Goal: Information Seeking & Learning: Learn about a topic

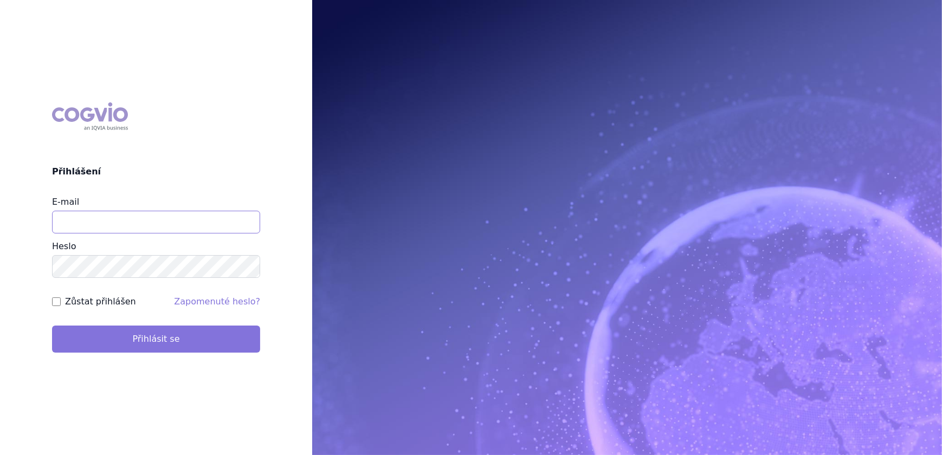
type input "veronika.damborska@vzp.cz"
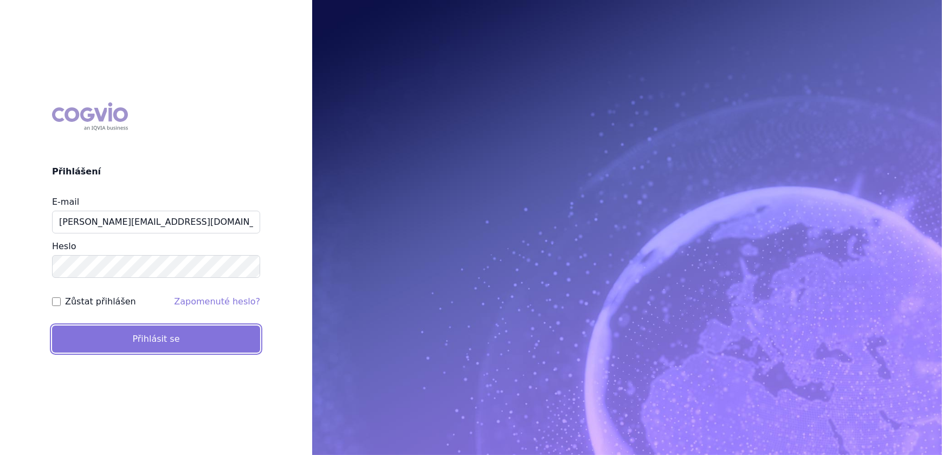
click at [124, 340] on button "Přihlásit se" at bounding box center [156, 339] width 208 height 27
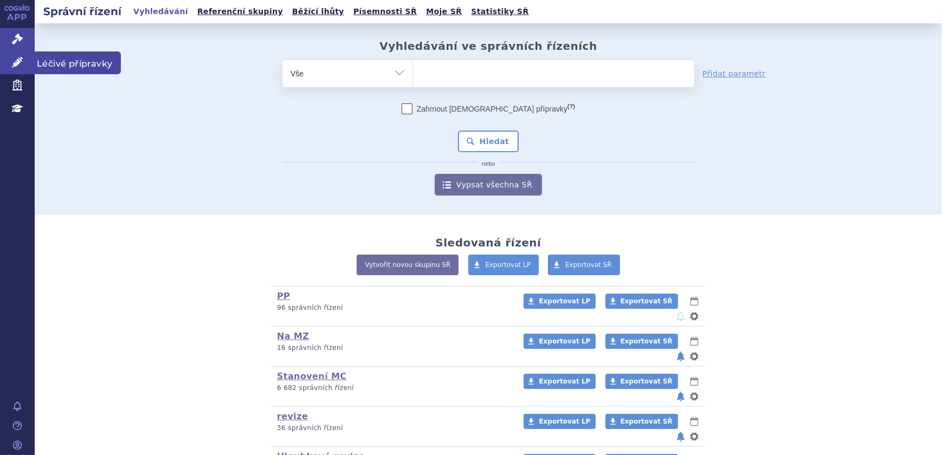
click at [10, 64] on link "Léčivé přípravky" at bounding box center [17, 63] width 35 height 23
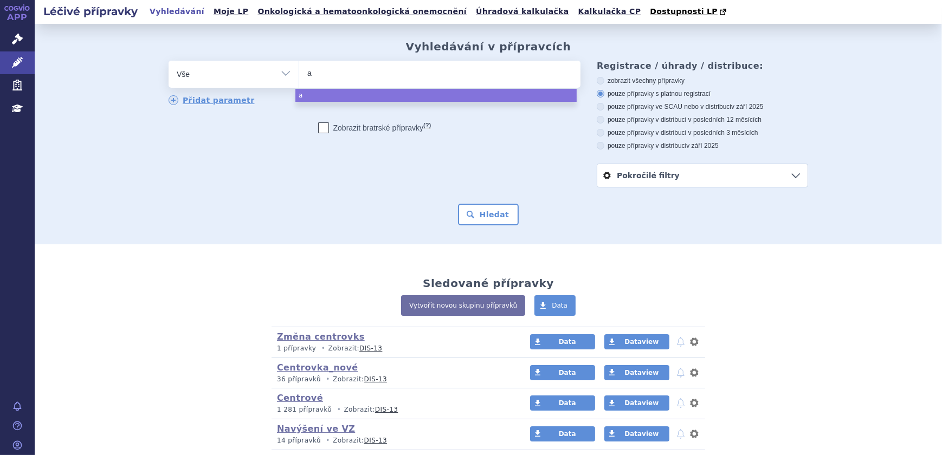
type input "ad"
type input "adem"
type input "ademp"
type input "[MEDICAL_DATA]"
select select "[MEDICAL_DATA]"
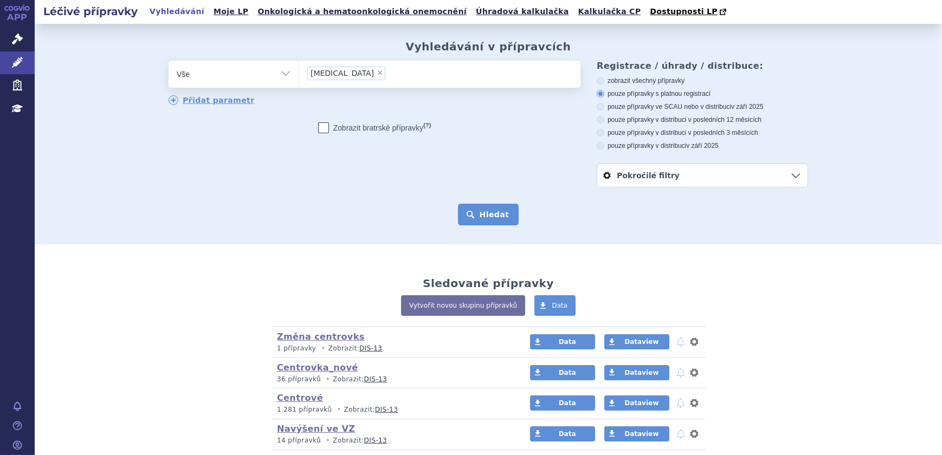
click at [469, 214] on button "Hledat" at bounding box center [488, 215] width 61 height 22
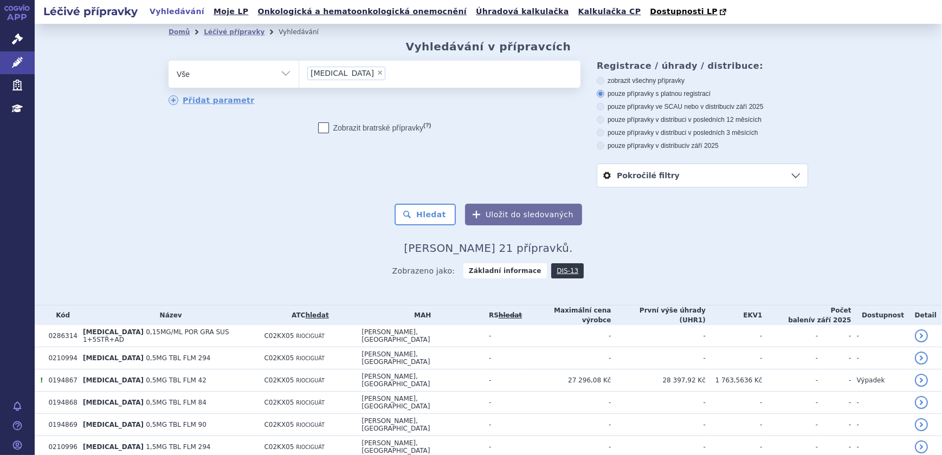
click at [377, 72] on span "×" at bounding box center [380, 72] width 7 height 7
click at [299, 72] on select "adempas" at bounding box center [299, 73] width 1 height 27
select select
type input "wi"
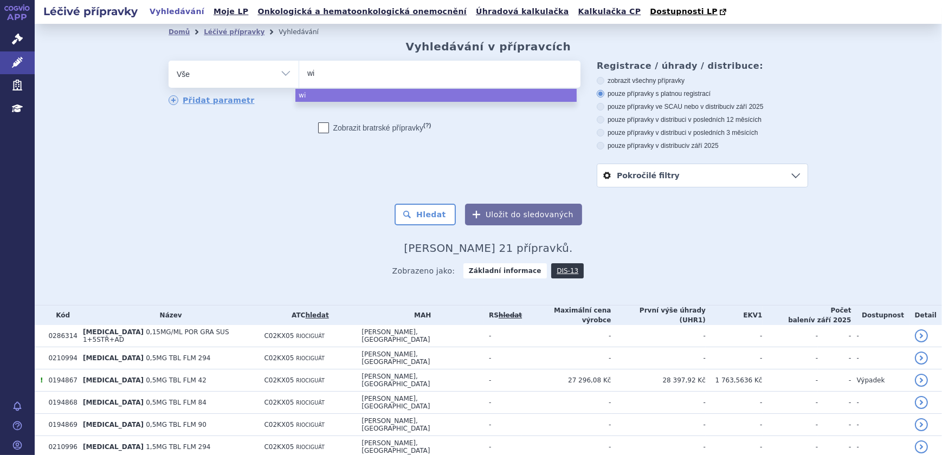
type input "win"
type input "winre"
type input "winrev"
type input "winreva"
type input "winrevai"
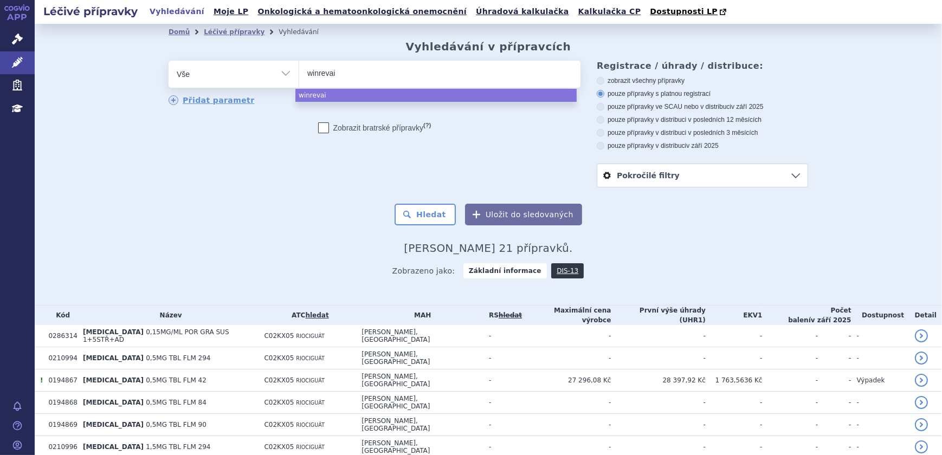
type input "winrevair"
select select "winrevair"
click at [450, 207] on button "Hledat" at bounding box center [425, 215] width 61 height 22
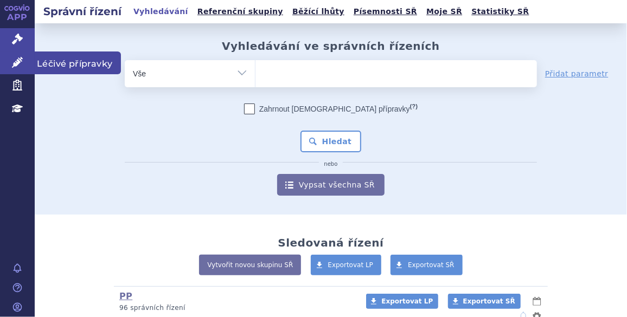
click at [9, 62] on link "Léčivé přípravky" at bounding box center [17, 63] width 35 height 23
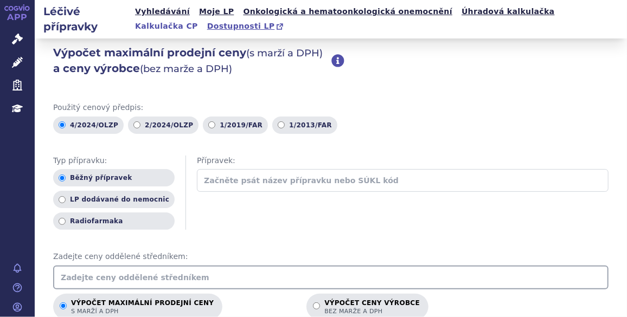
click at [207, 25] on span "Dostupnosti LP" at bounding box center [241, 26] width 68 height 9
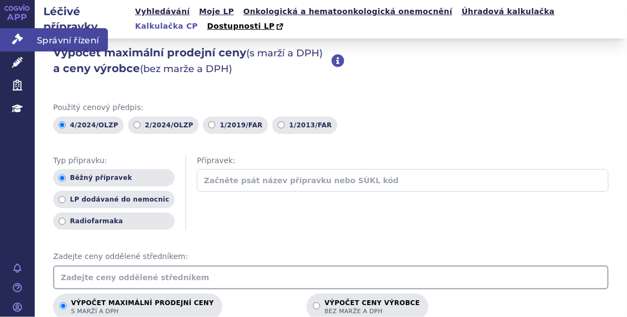
click at [23, 37] on link "Správní řízení" at bounding box center [17, 39] width 35 height 23
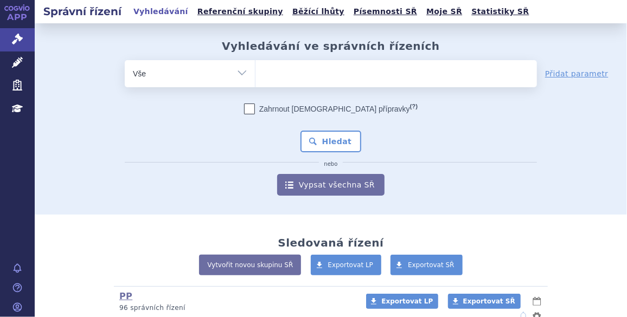
type input "d"
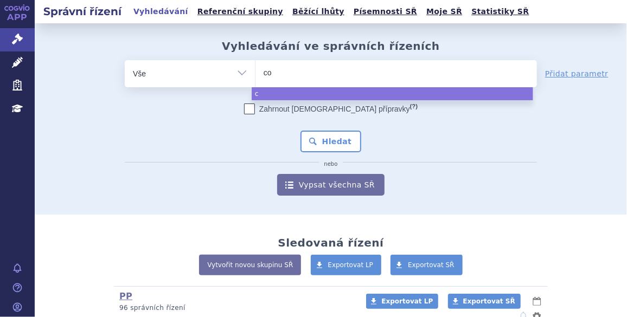
type input "cos"
type input "cosen"
type input "cosenty"
type input "[MEDICAL_DATA]"
select select "[MEDICAL_DATA]"
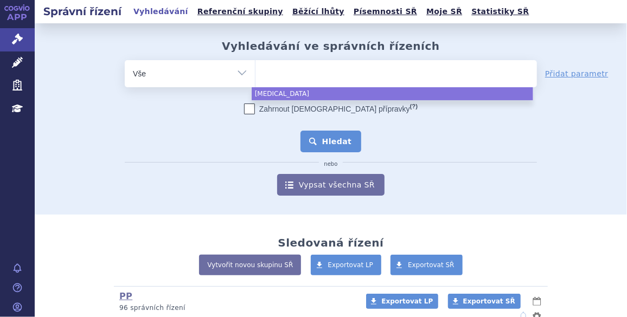
click at [309, 140] on button "Hledat" at bounding box center [330, 142] width 61 height 22
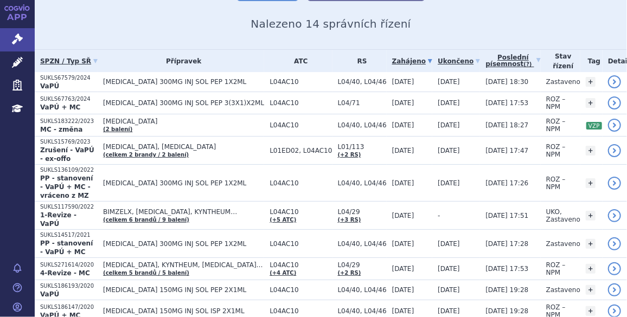
scroll to position [131, 0]
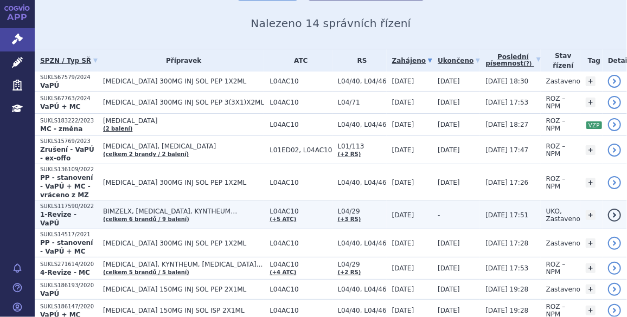
click at [414, 211] on span "19.06.2022" at bounding box center [403, 215] width 22 height 8
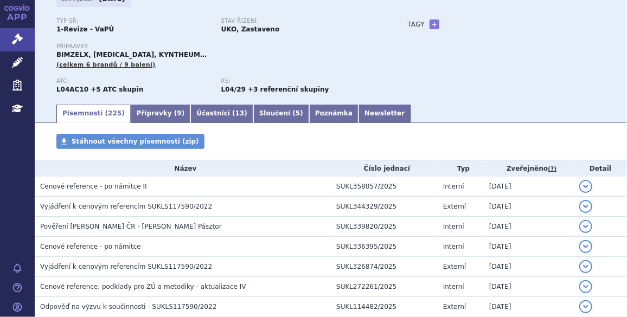
scroll to position [144, 0]
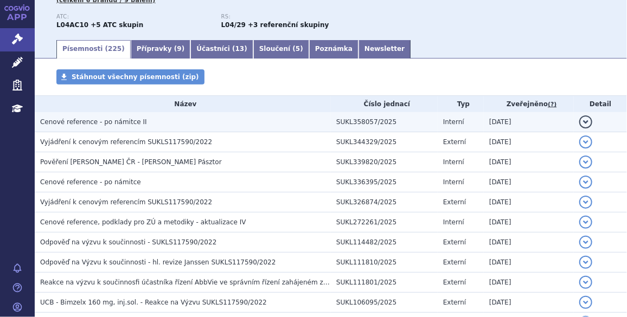
click at [159, 124] on h3 "Cenové reference - po námitce II" at bounding box center [185, 122] width 291 height 11
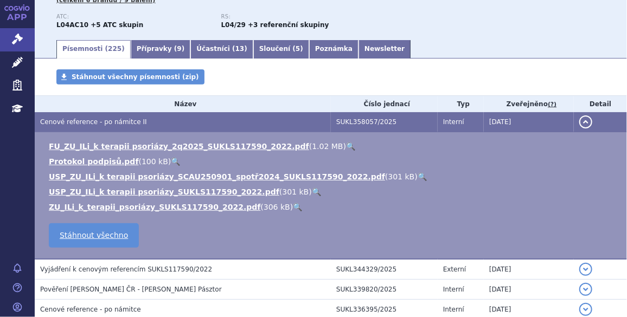
click at [346, 146] on link "🔍" at bounding box center [350, 146] width 9 height 9
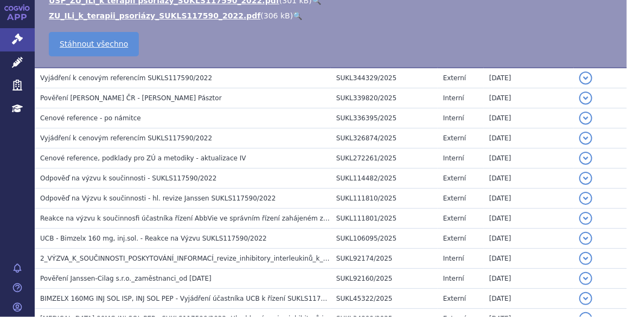
scroll to position [352, 0]
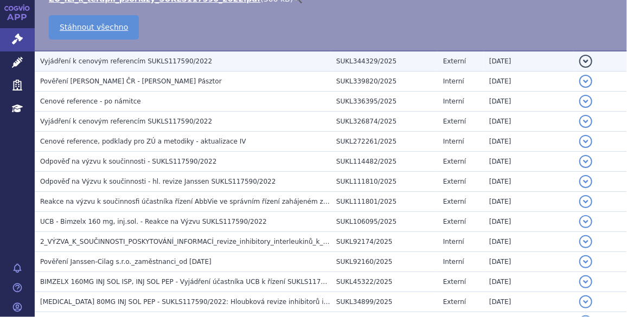
click at [183, 62] on span "Vyjádření k cenovým referencím SUKLS117590/2022" at bounding box center [126, 61] width 172 height 8
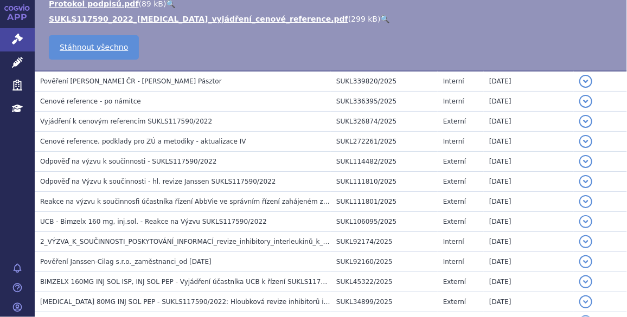
scroll to position [226, 0]
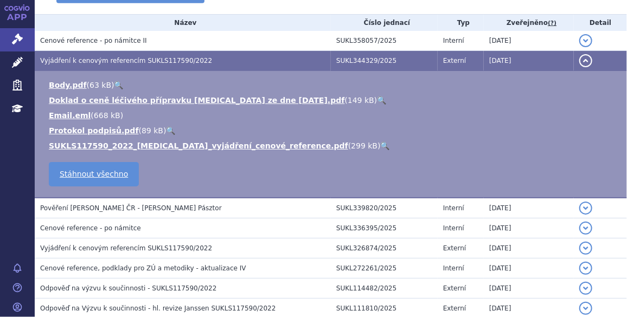
click at [377, 103] on link "🔍" at bounding box center [381, 100] width 9 height 9
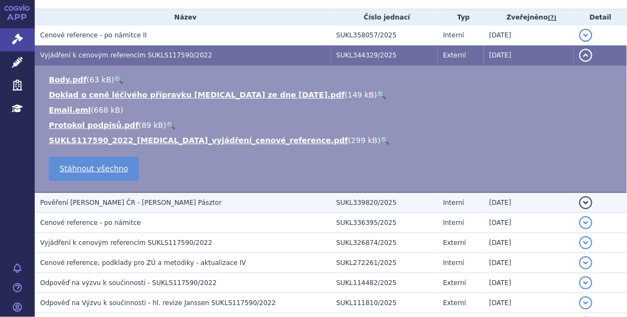
click at [196, 207] on h3 "Pověření ELI LILLY ČR - Ing. Bálint Pásztor" at bounding box center [185, 202] width 291 height 11
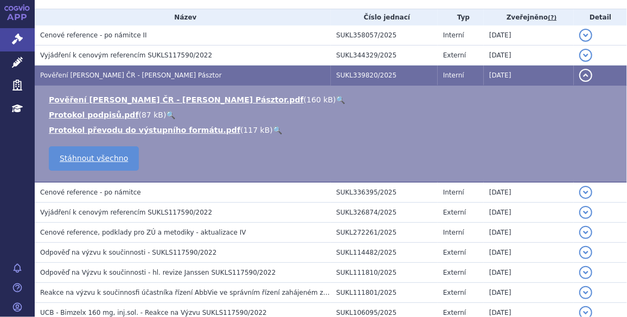
click at [336, 101] on link "🔍" at bounding box center [340, 99] width 9 height 9
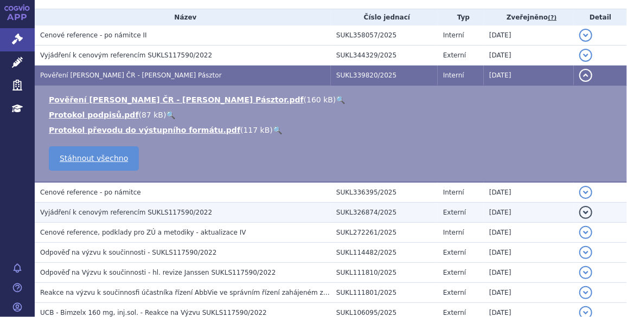
click at [273, 216] on h3 "Vyjádření k cenovým referencím SUKLS117590/2022" at bounding box center [185, 212] width 291 height 11
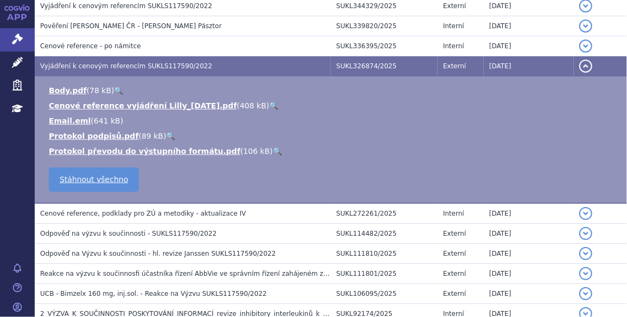
scroll to position [330, 0]
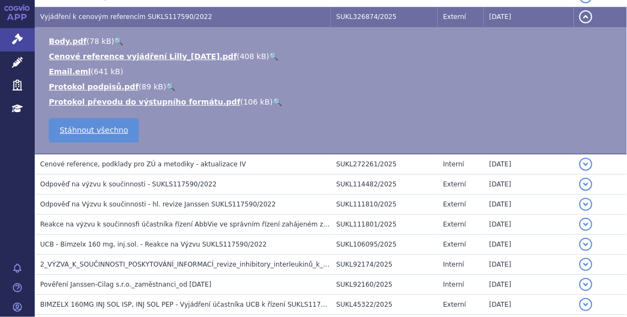
click at [269, 58] on link "🔍" at bounding box center [273, 56] width 9 height 9
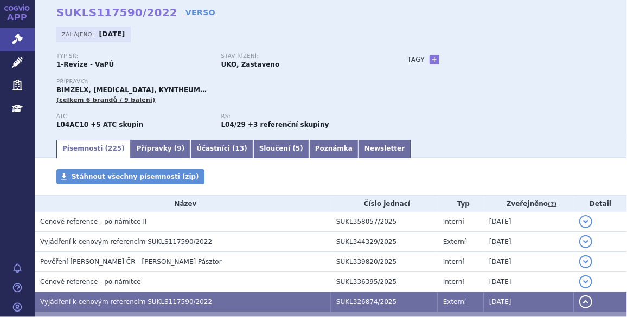
scroll to position [0, 0]
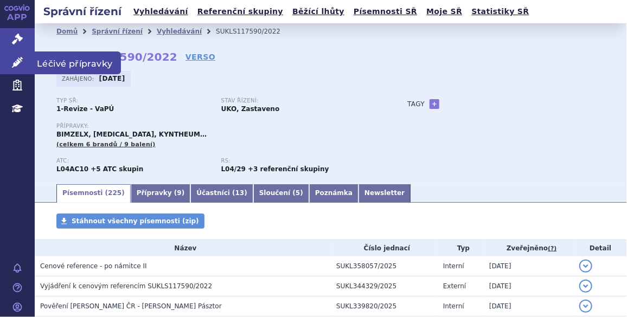
click at [5, 57] on link "Léčivé přípravky" at bounding box center [17, 63] width 35 height 23
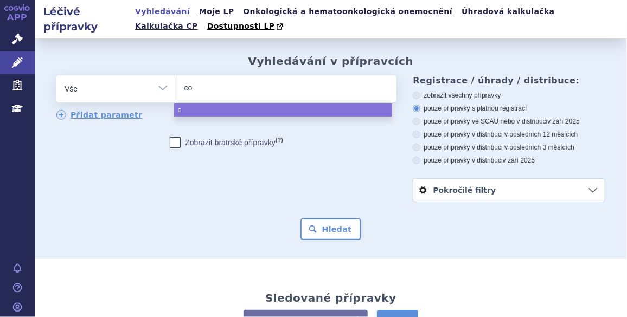
type input "cos"
type input "cosen"
type input "cosenty"
type input "[MEDICAL_DATA]"
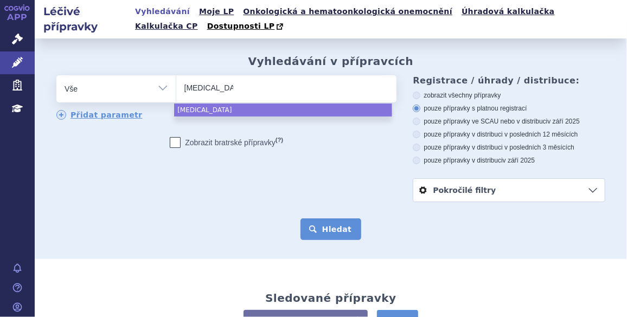
select select "[MEDICAL_DATA]"
click at [335, 239] on button "Hledat" at bounding box center [330, 229] width 61 height 22
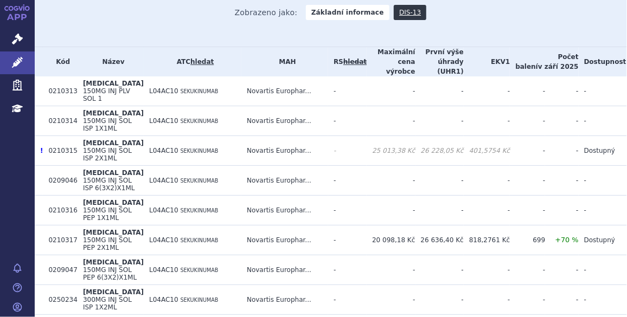
scroll to position [45, 0]
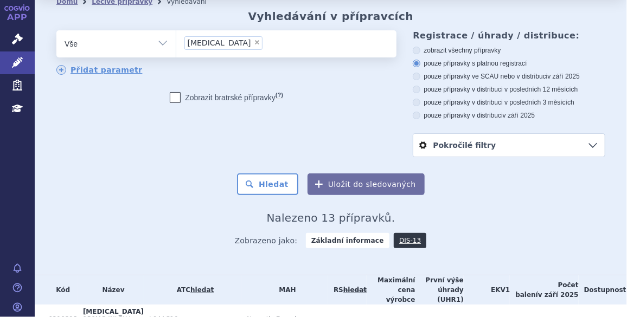
click at [254, 43] on span "×" at bounding box center [257, 42] width 7 height 7
click at [176, 43] on select "[MEDICAL_DATA]" at bounding box center [176, 43] width 1 height 27
select select
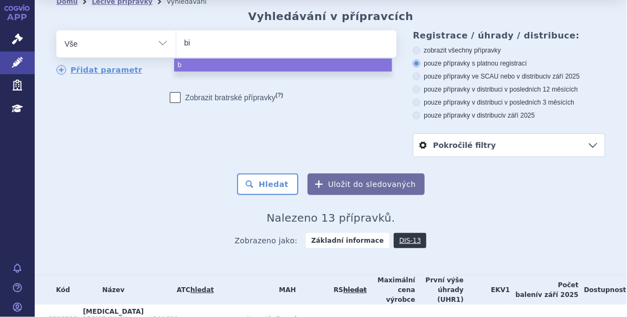
type input "bim"
type input "bimze"
type input "bimzel"
type input "bimzelx"
select select "bimzelx"
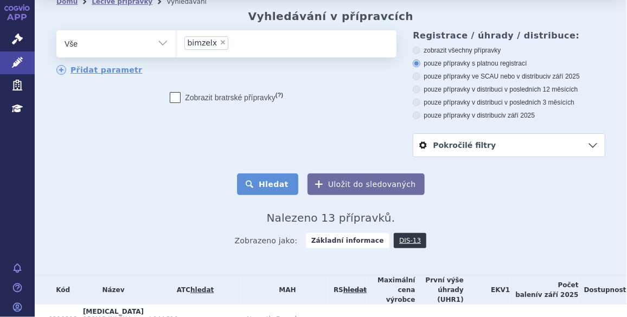
click at [277, 174] on button "Hledat" at bounding box center [267, 184] width 61 height 22
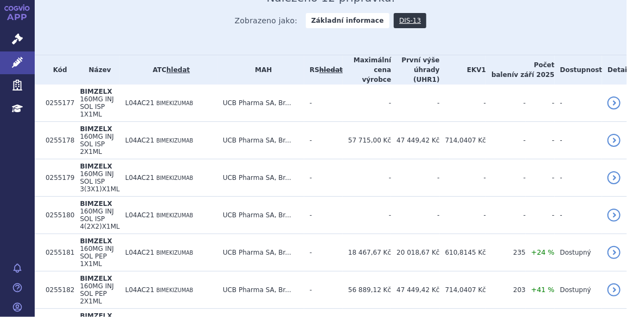
scroll to position [56, 0]
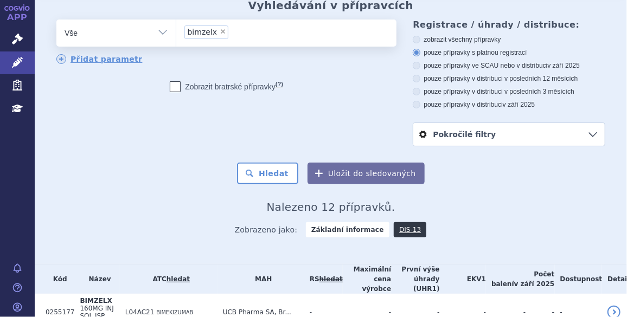
click at [220, 30] on span "×" at bounding box center [223, 31] width 7 height 7
click at [176, 30] on select "bimzelx" at bounding box center [176, 32] width 1 height 27
select select
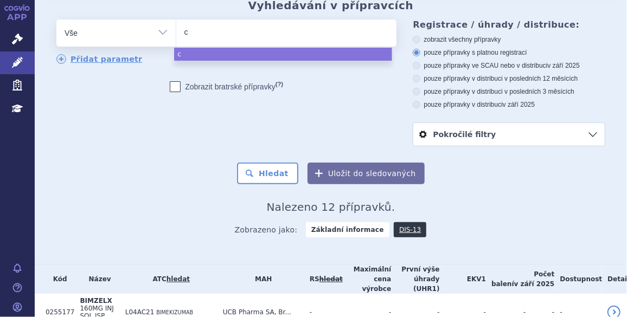
type input "co"
type input "cose"
type input "cosent"
type input "cosenty"
type input "[MEDICAL_DATA]"
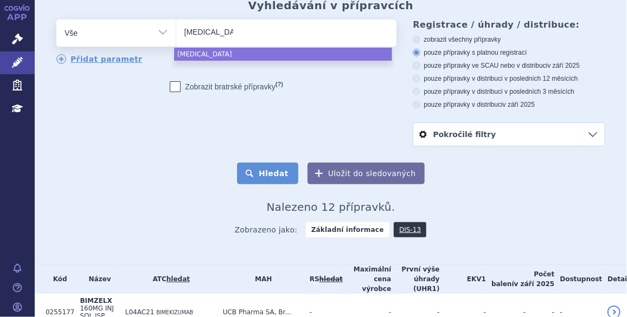
select select "[MEDICAL_DATA]"
click at [280, 181] on button "Hledat" at bounding box center [267, 174] width 61 height 22
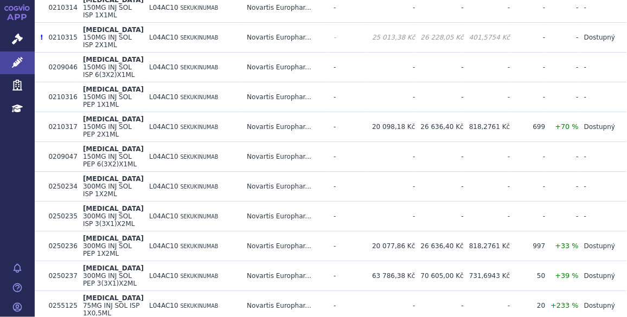
scroll to position [388, 0]
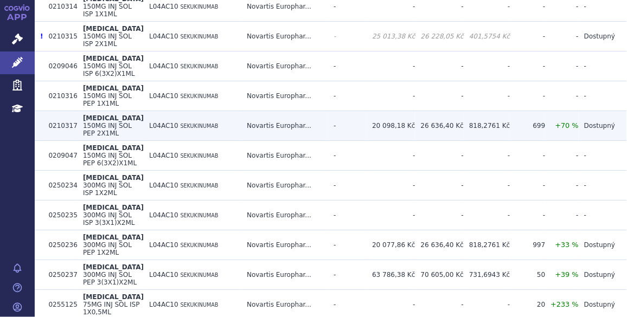
click at [344, 111] on td "-" at bounding box center [347, 126] width 38 height 30
click at [299, 111] on td "Novartis Europhar..." at bounding box center [284, 126] width 87 height 30
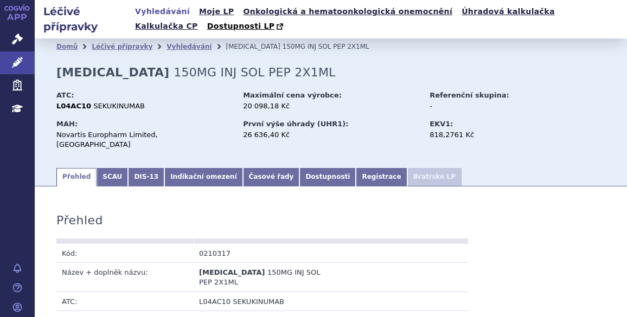
click at [189, 172] on link "Indikační omezení" at bounding box center [203, 177] width 78 height 18
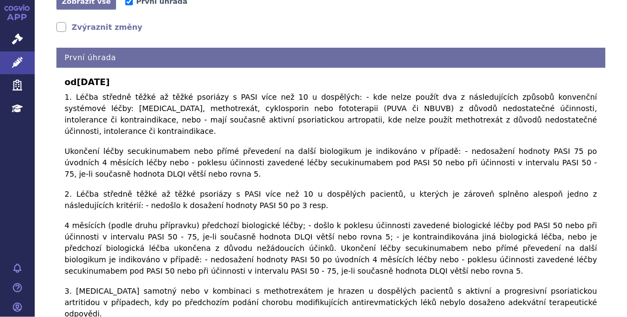
scroll to position [14, 0]
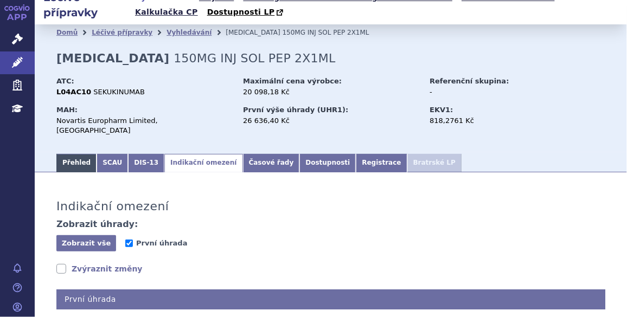
click at [74, 154] on link "Přehled" at bounding box center [76, 163] width 40 height 18
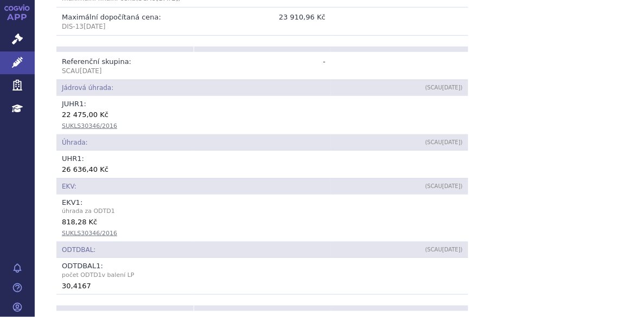
scroll to position [464, 0]
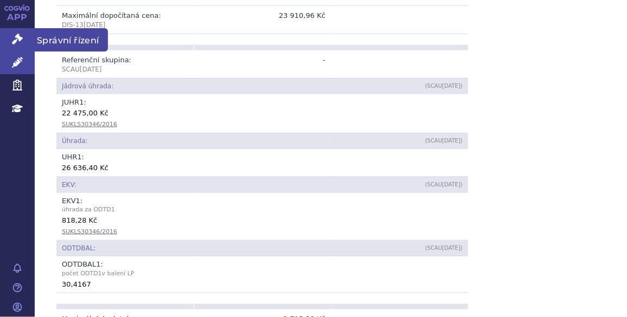
click at [23, 43] on link "Správní řízení" at bounding box center [17, 39] width 35 height 23
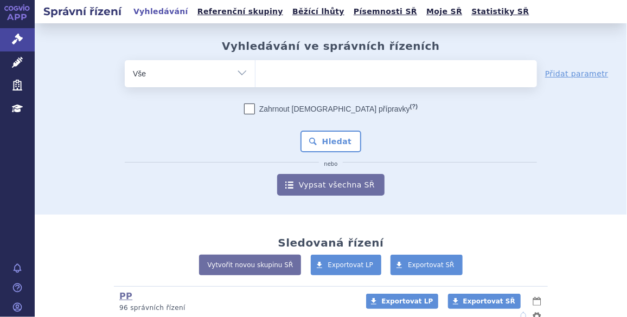
click at [286, 69] on ul at bounding box center [395, 71] width 281 height 23
click at [255, 69] on select at bounding box center [255, 73] width 1 height 27
type input "co"
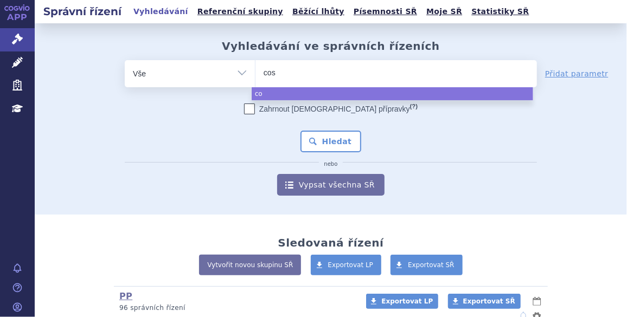
type input "cose"
type input "cosen"
type input "cosent"
type input "cosenty"
type input "[MEDICAL_DATA]"
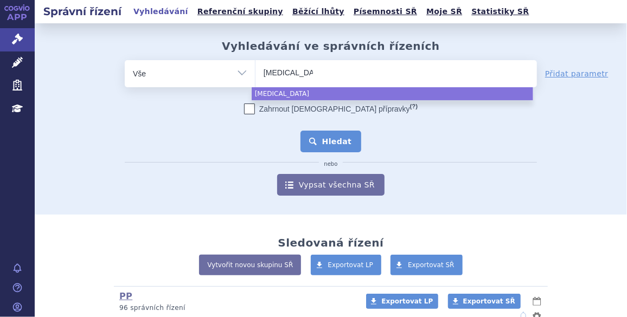
select select "[MEDICAL_DATA]"
click at [337, 145] on button "Hledat" at bounding box center [330, 142] width 61 height 22
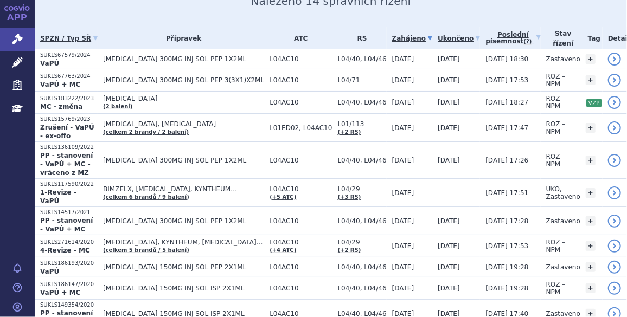
scroll to position [154, 0]
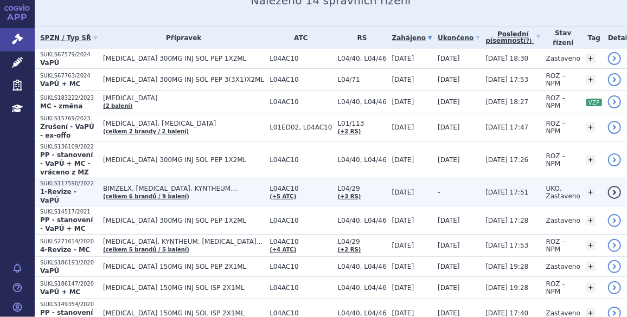
click at [258, 178] on td "BIMZELX, COSENTYX, KYNTHEUM… (celkem 6 brandů / 9 balení)" at bounding box center [181, 192] width 166 height 28
